Goal: Information Seeking & Learning: Learn about a topic

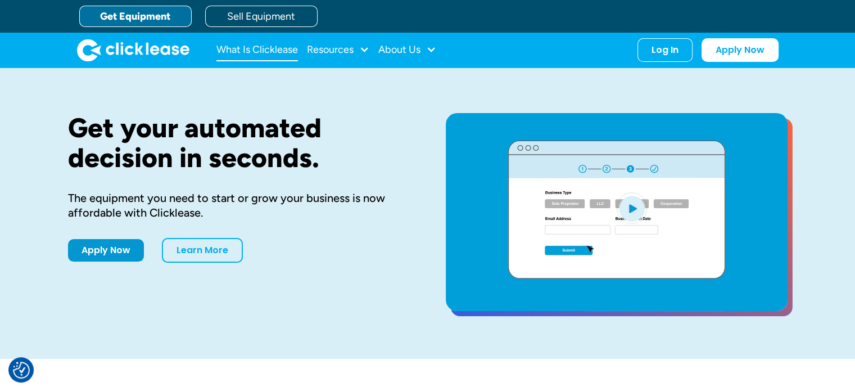
click at [274, 51] on link "What Is Clicklease" at bounding box center [256, 50] width 81 height 22
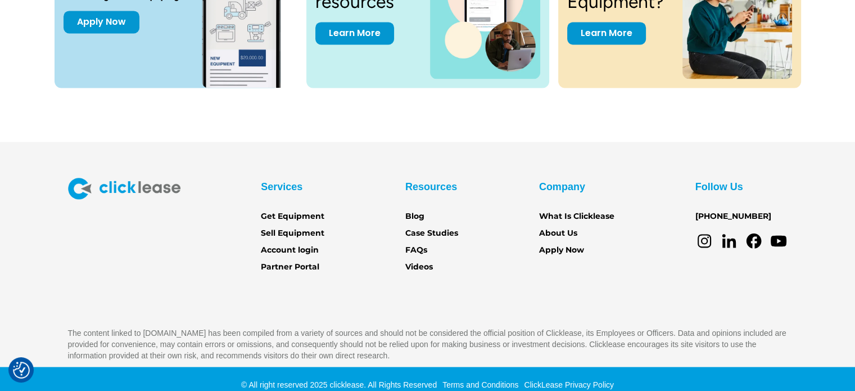
scroll to position [1641, 0]
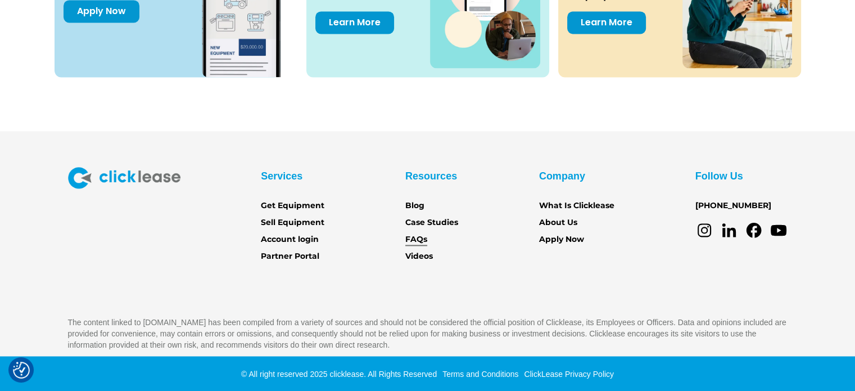
click at [418, 235] on link "FAQs" at bounding box center [416, 239] width 22 height 12
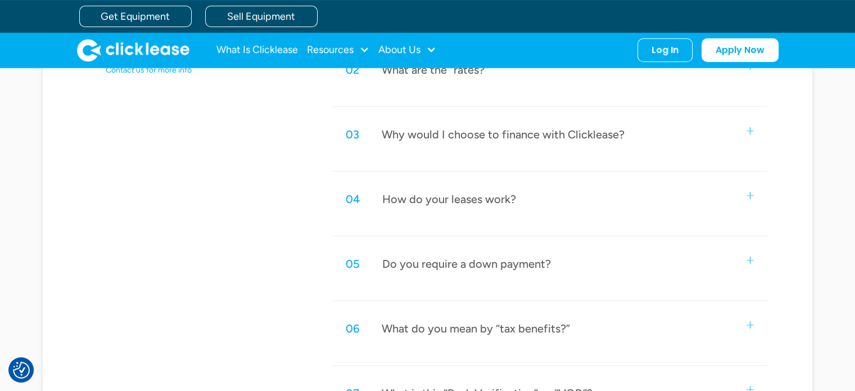
scroll to position [618, 0]
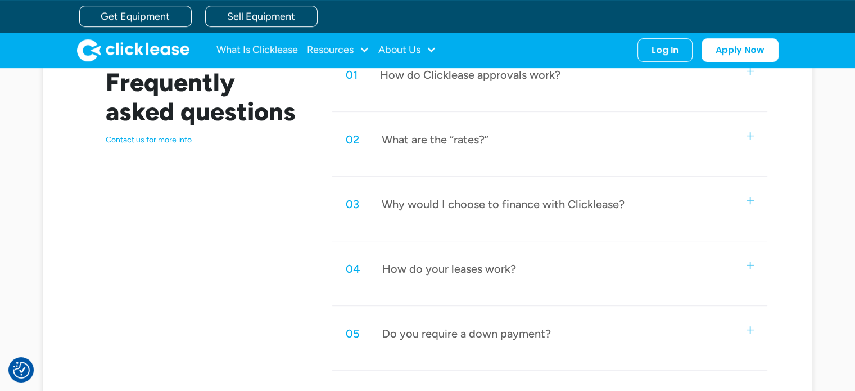
click at [493, 326] on div "Do you require a down payment?" at bounding box center [466, 333] width 169 height 15
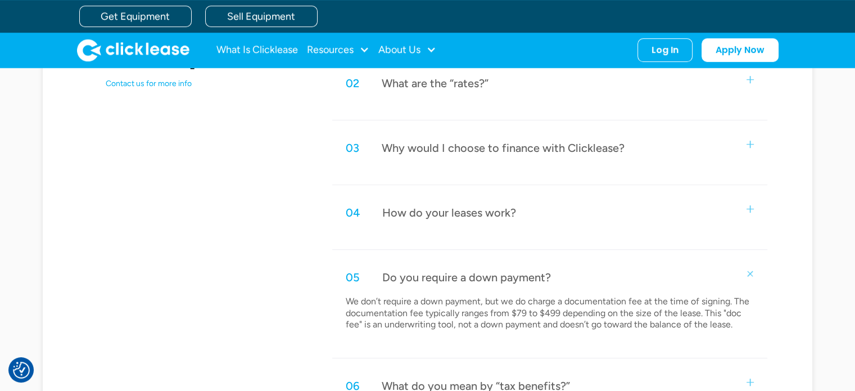
click at [537, 215] on div "04 How do your leases work?" at bounding box center [549, 212] width 435 height 37
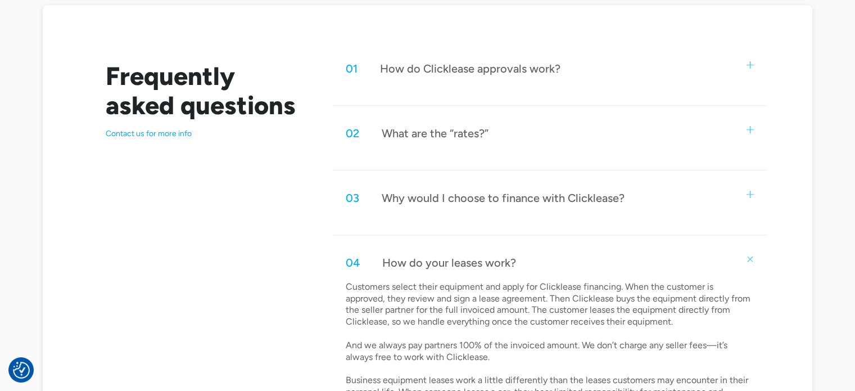
scroll to position [562, 0]
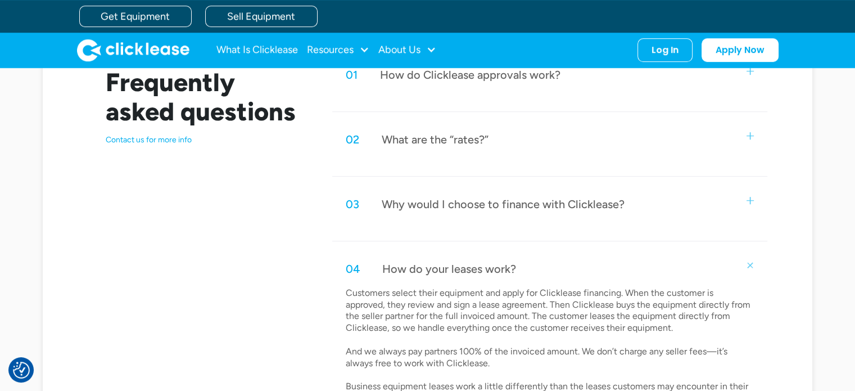
click at [487, 144] on div "What are the “rates?”" at bounding box center [435, 139] width 107 height 15
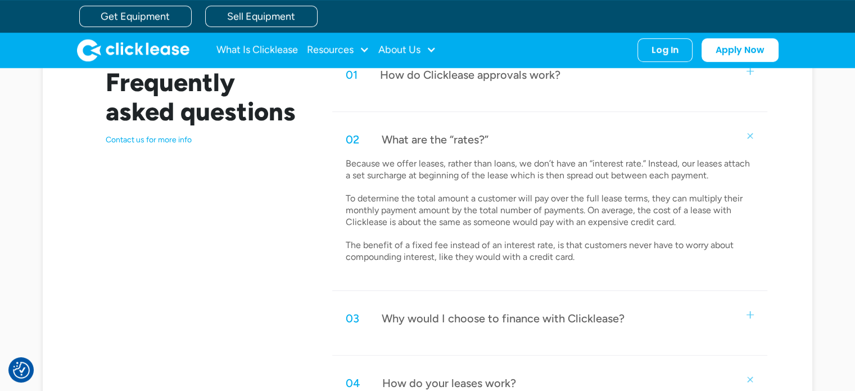
click at [499, 137] on div "02 What are the “rates?”" at bounding box center [549, 139] width 435 height 37
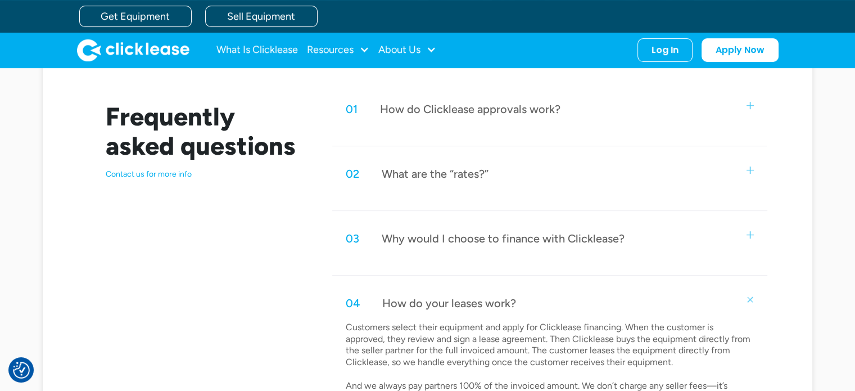
scroll to position [506, 0]
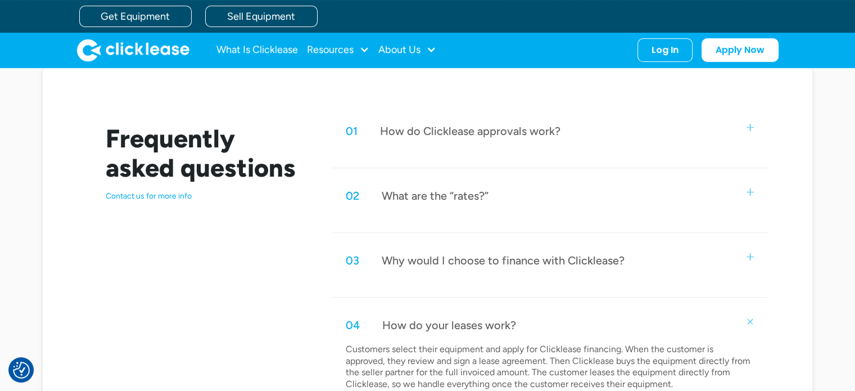
click at [506, 136] on div "How do Clicklease approvals work?" at bounding box center [470, 131] width 180 height 15
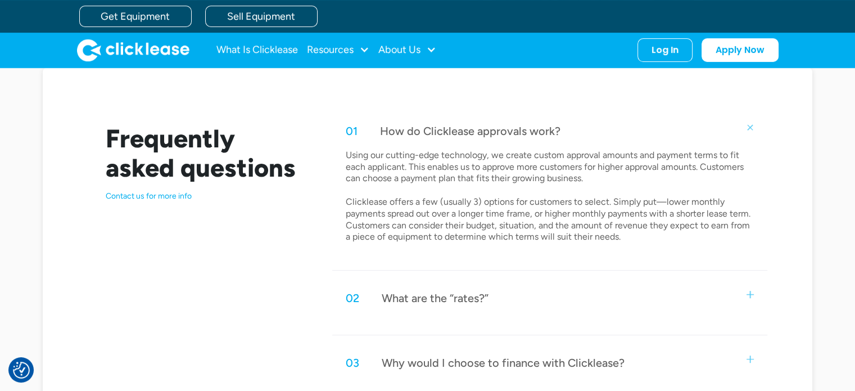
click at [497, 134] on div "How do Clicklease approvals work?" at bounding box center [470, 131] width 180 height 15
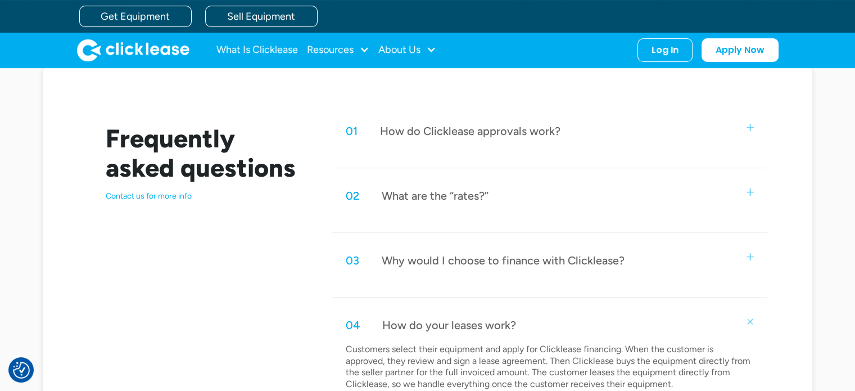
click at [496, 134] on div "How do Clicklease approvals work?" at bounding box center [470, 131] width 180 height 15
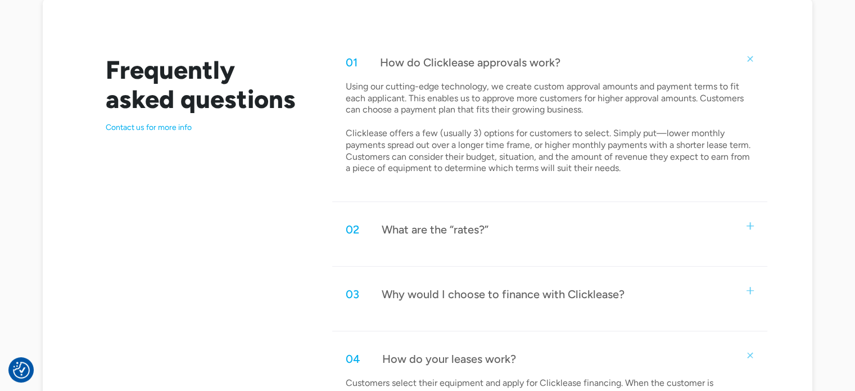
scroll to position [618, 0]
